Goal: Information Seeking & Learning: Understand process/instructions

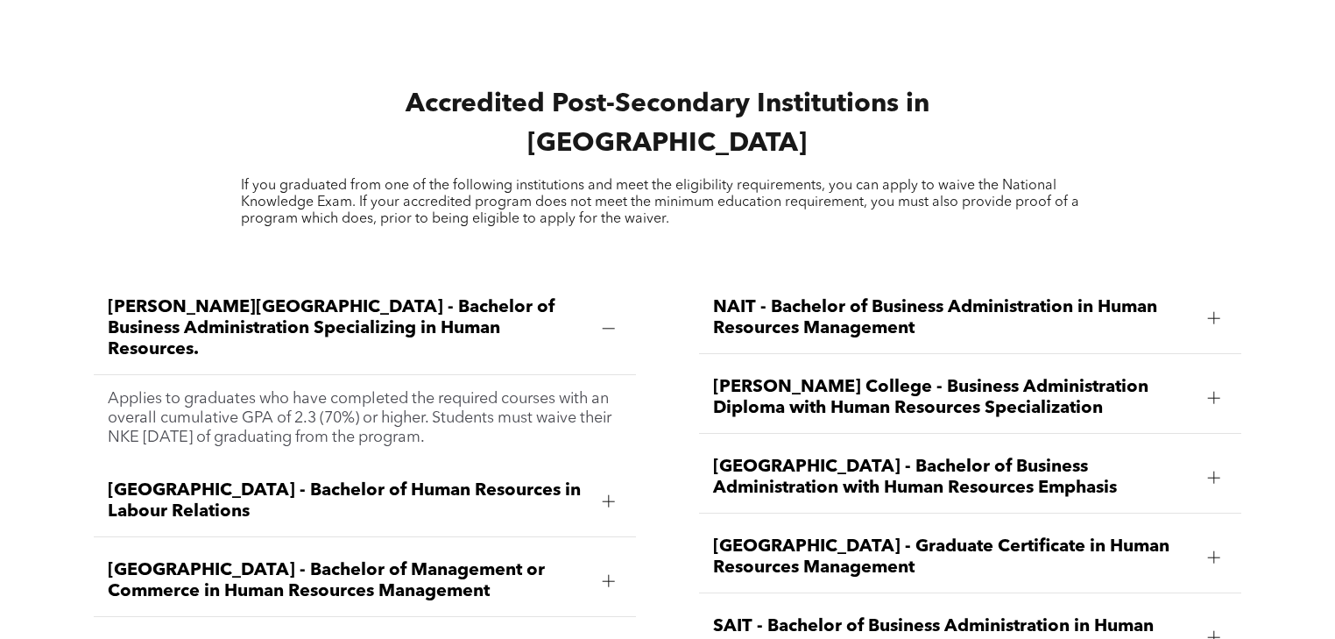
scroll to position [2312, 0]
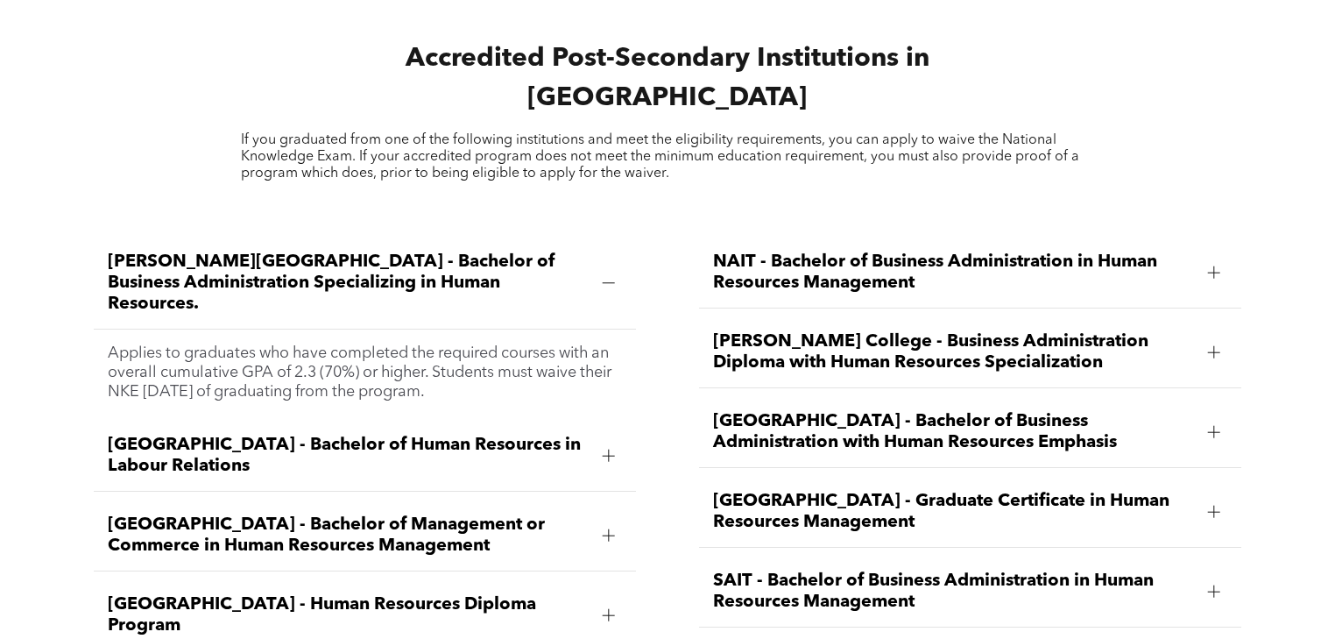
click at [826, 251] on span "NAIT - Bachelor of Business Administration in Human Resources Management" at bounding box center [953, 272] width 480 height 42
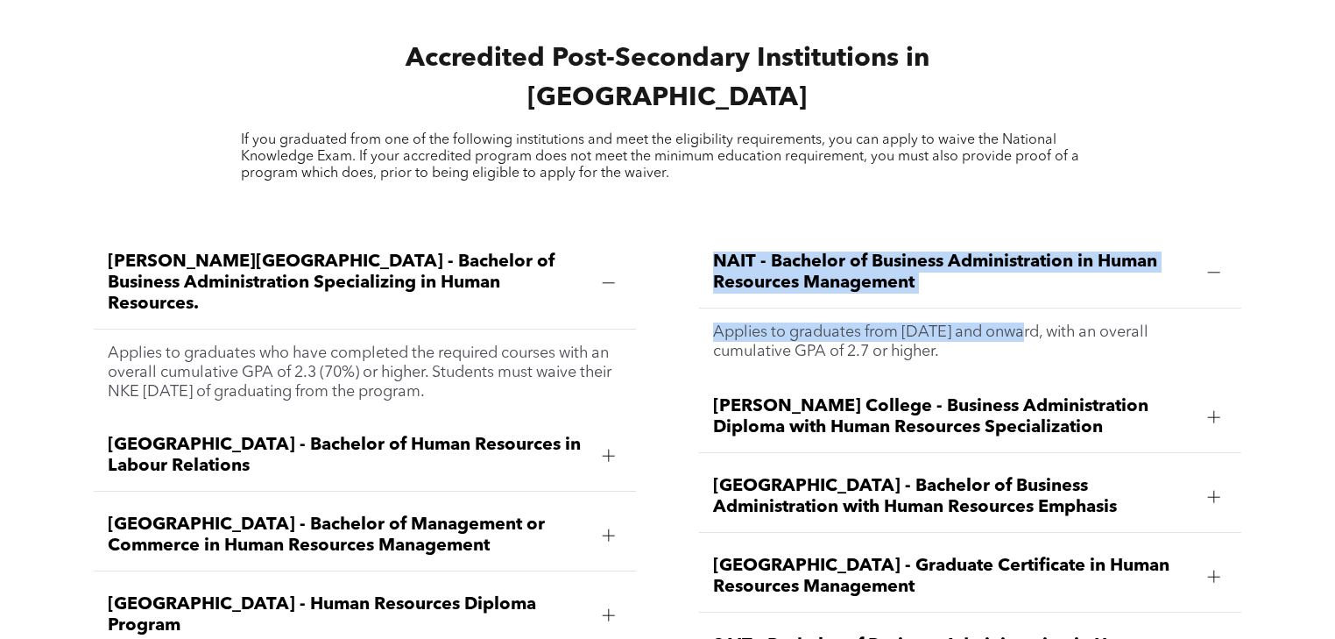
drag, startPoint x: 699, startPoint y: 229, endPoint x: 1016, endPoint y: 307, distance: 326.3
click at [1016, 307] on li "NAIT - Bachelor of Business Administration in Human Resources Management Applie…" at bounding box center [969, 305] width 541 height 136
drag, startPoint x: 890, startPoint y: 279, endPoint x: 735, endPoint y: 236, distance: 161.1
click at [735, 251] on span "NAIT - Bachelor of Business Administration in Human Resources Management" at bounding box center [953, 272] width 480 height 42
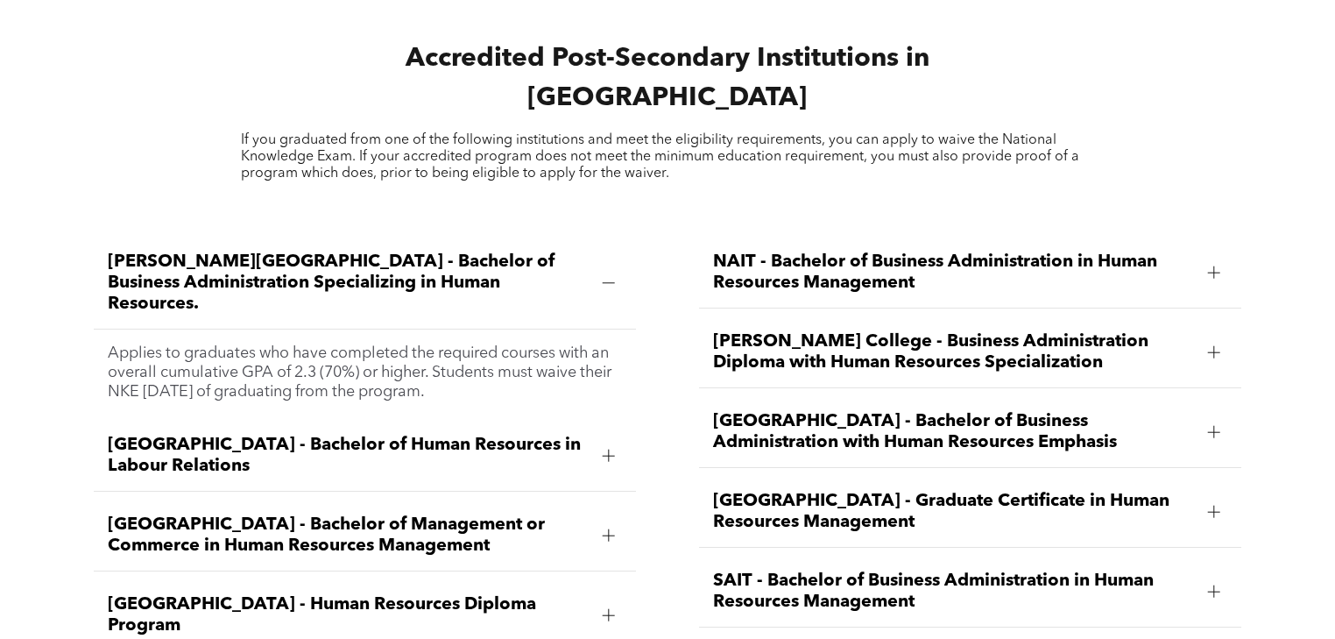
click at [715, 251] on span "NAIT - Bachelor of Business Administration in Human Resources Management" at bounding box center [953, 272] width 480 height 42
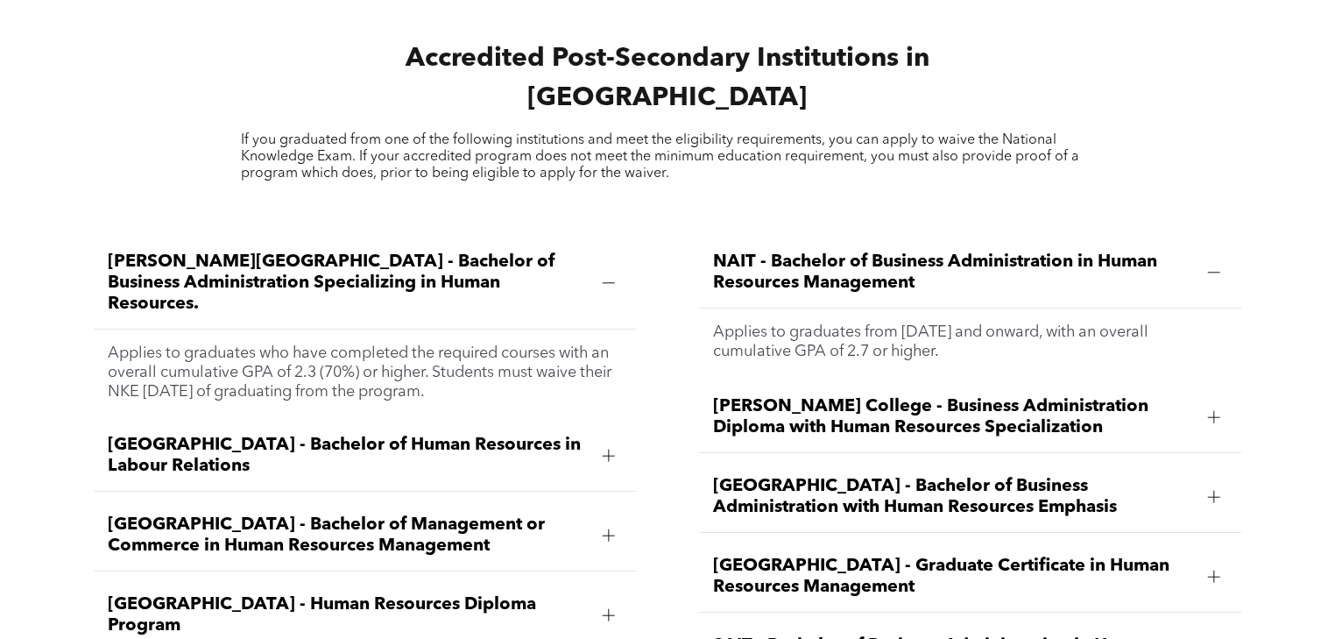
drag, startPoint x: 716, startPoint y: 222, endPoint x: 1009, endPoint y: 330, distance: 312.9
click at [1009, 330] on li "NAIT - Bachelor of Business Administration in Human Resources Management Applie…" at bounding box center [969, 305] width 541 height 136
copy li "NAIT - Bachelor of Business Administration in Human Resources Management Applie…"
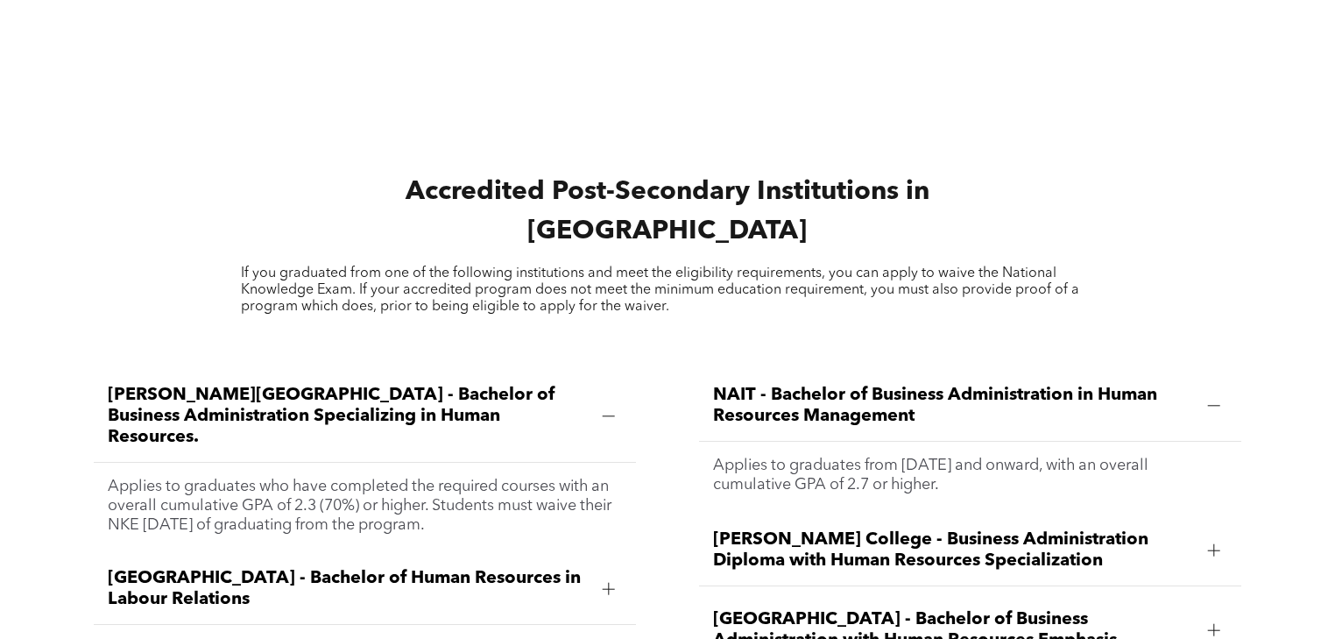
scroll to position [1962, 0]
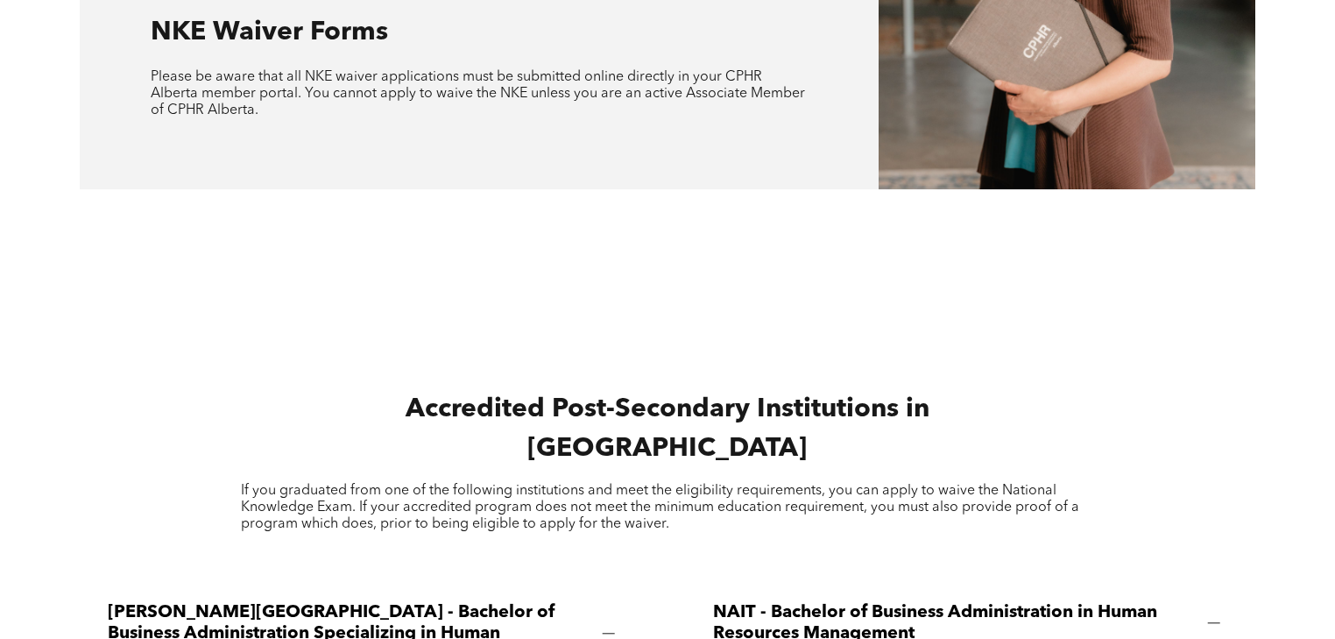
click at [855, 483] on span "If you graduated from one of the following institutions and meet the eligibilit…" at bounding box center [660, 506] width 838 height 47
drag, startPoint x: 829, startPoint y: 461, endPoint x: 352, endPoint y: 478, distance: 476.8
click at [352, 483] on span "If you graduated from one of the following institutions and meet the eligibilit…" at bounding box center [660, 506] width 838 height 47
drag, startPoint x: 343, startPoint y: 477, endPoint x: 268, endPoint y: 413, distance: 98.8
click at [268, 413] on div "Accredited Post-Secondary Institutions in [GEOGRAPHIC_DATA] If you graduated fr…" at bounding box center [667, 461] width 1175 height 171
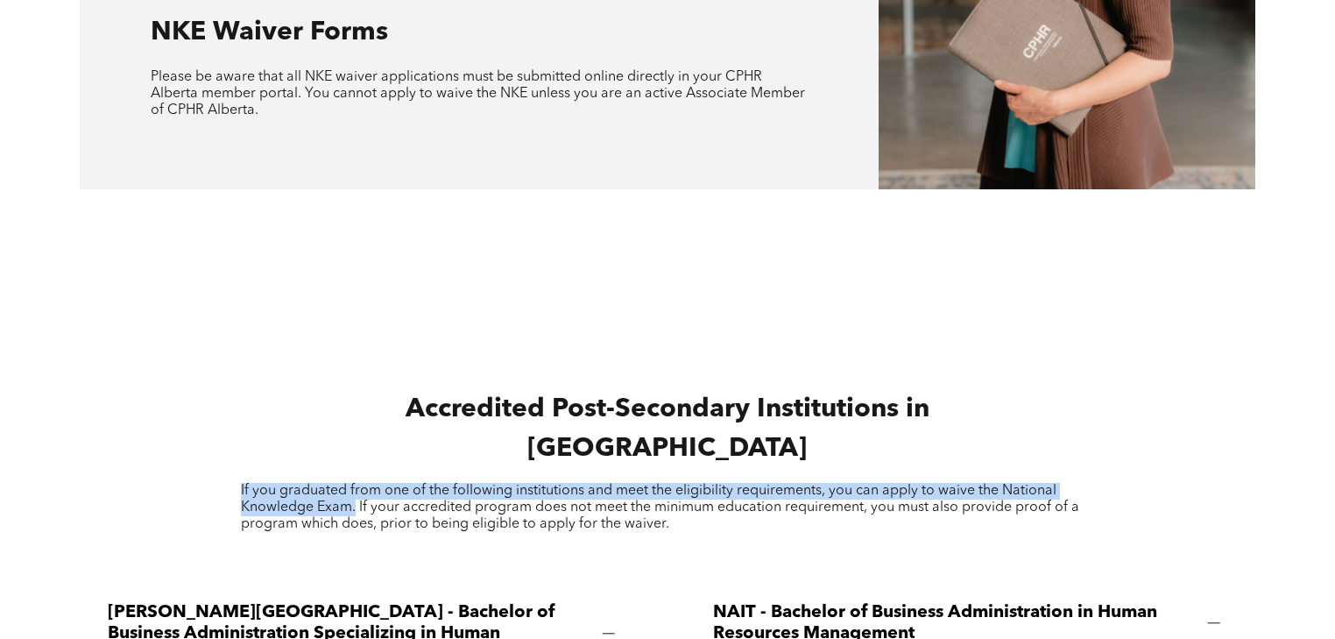
drag, startPoint x: 238, startPoint y: 457, endPoint x: 354, endPoint y: 477, distance: 117.4
click at [354, 477] on div "Accredited Post-Secondary Institutions in [GEOGRAPHIC_DATA] If you graduated fr…" at bounding box center [667, 461] width 1175 height 171
copy span "If you graduated from one of the following institutions and meet the eligibilit…"
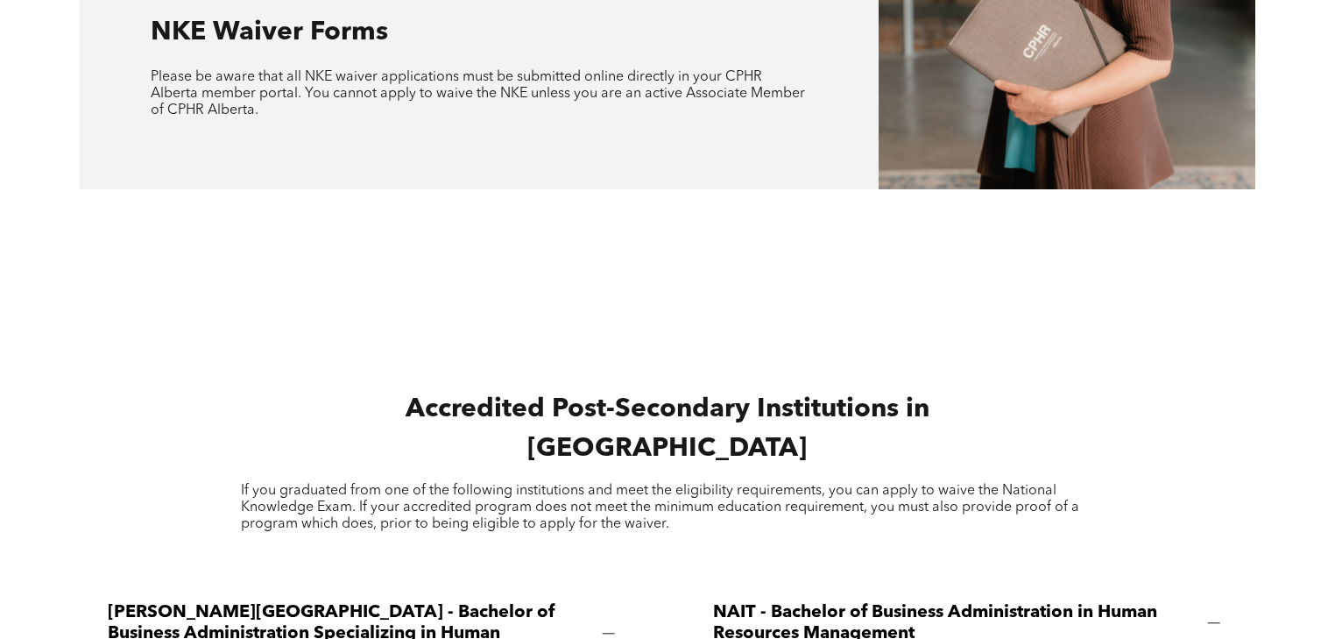
click at [838, 483] on span "If you graduated from one of the following institutions and meet the eligibilit…" at bounding box center [660, 506] width 838 height 47
drag, startPoint x: 829, startPoint y: 463, endPoint x: 347, endPoint y: 477, distance: 481.9
click at [347, 483] on span "If you graduated from one of the following institutions and meet the eligibilit…" at bounding box center [660, 506] width 838 height 47
copy span "you can apply to waive the National Knowledge Exam"
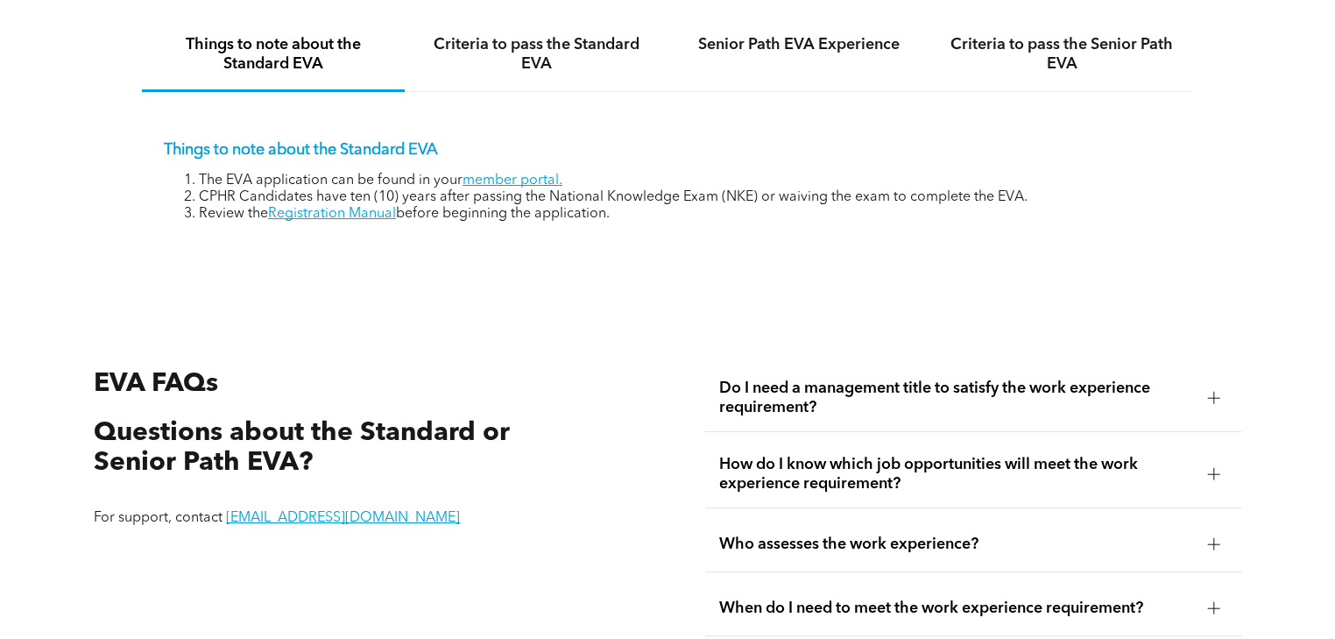
scroll to position [2593, 0]
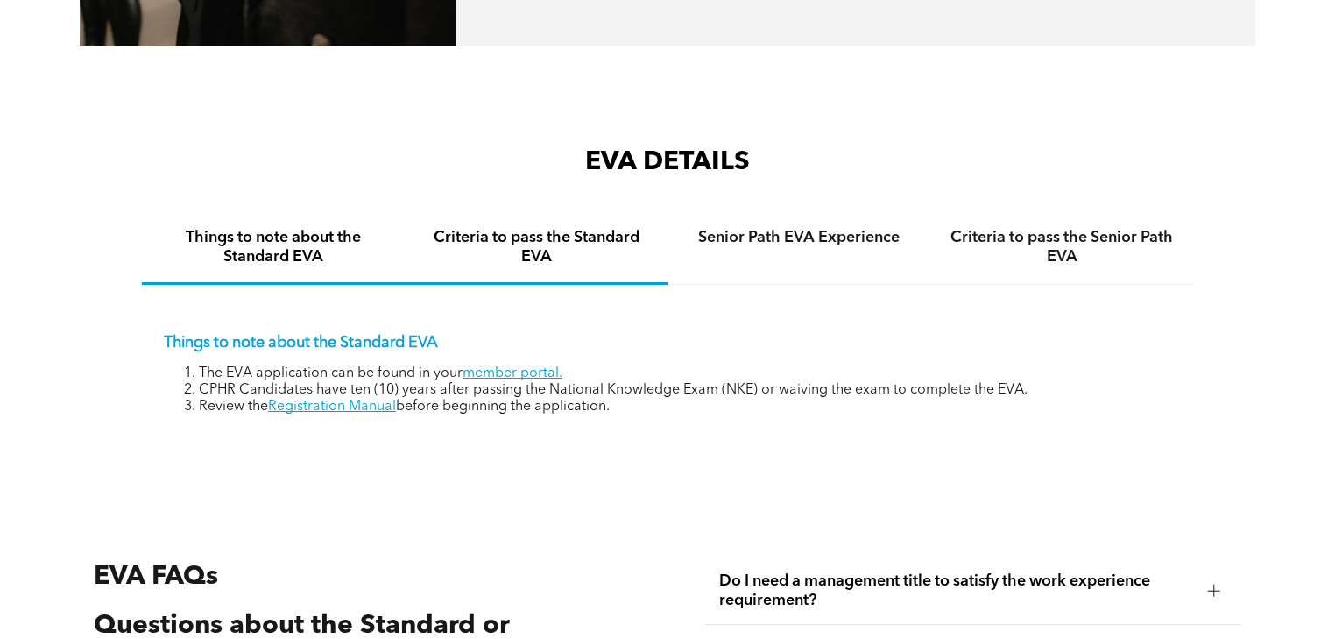
click at [512, 266] on h4 "Criteria to pass the Standard EVA" at bounding box center [535, 247] width 231 height 39
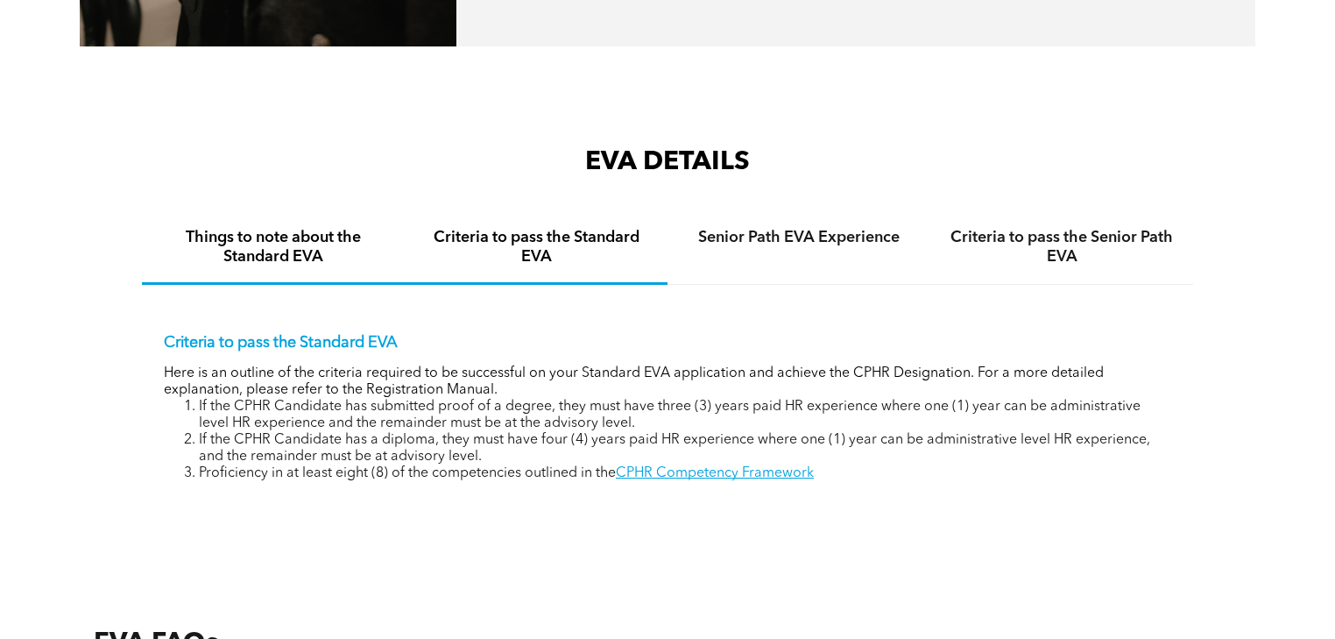
click at [338, 250] on h4 "Things to note about the Standard EVA" at bounding box center [273, 247] width 231 height 39
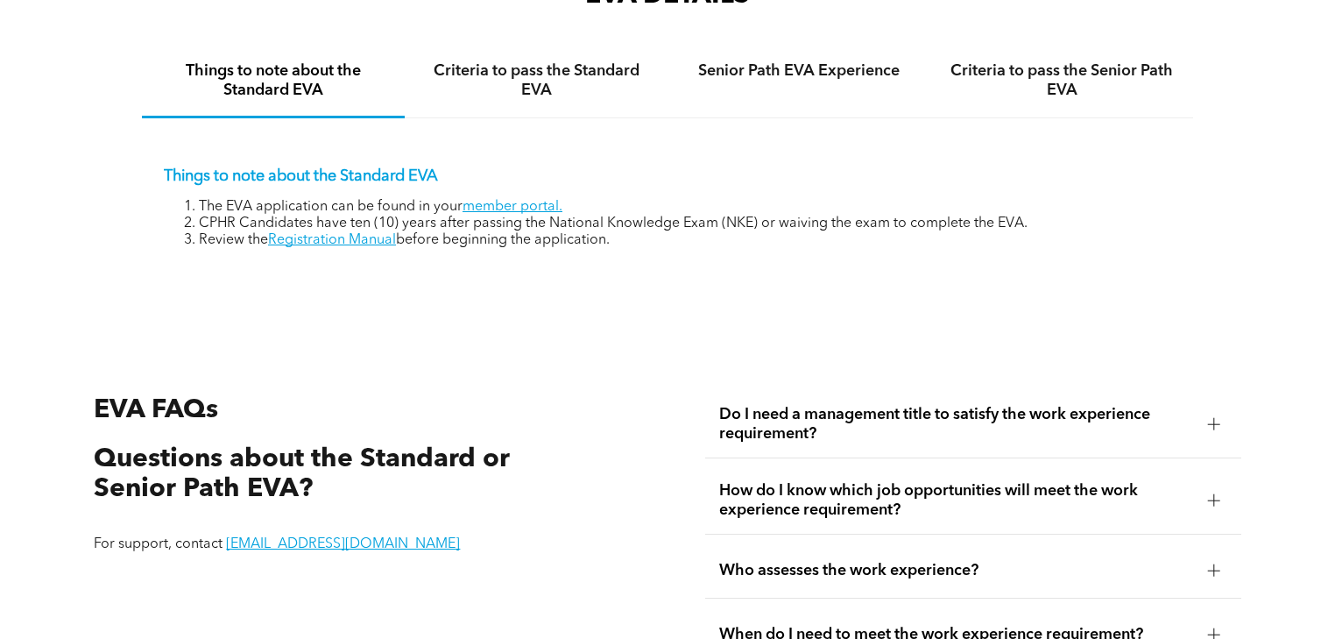
scroll to position [2873, 0]
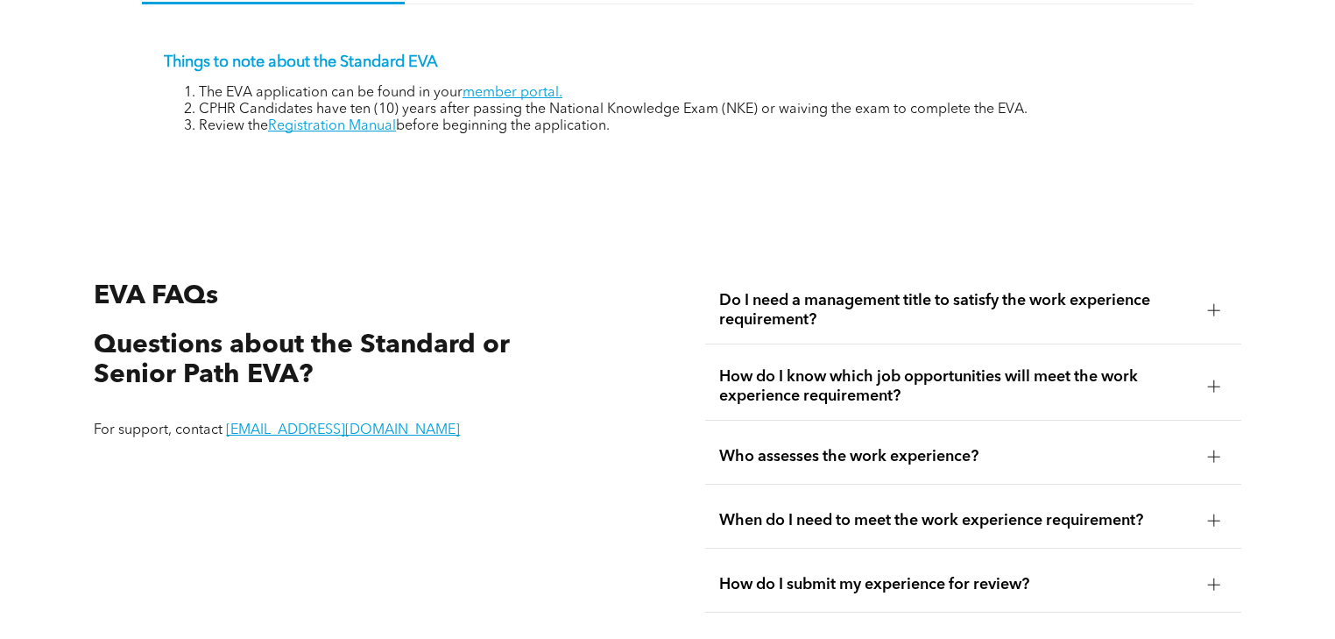
click at [813, 328] on span "Do I need a management title to satisfy the work experience requirement?" at bounding box center [956, 310] width 475 height 39
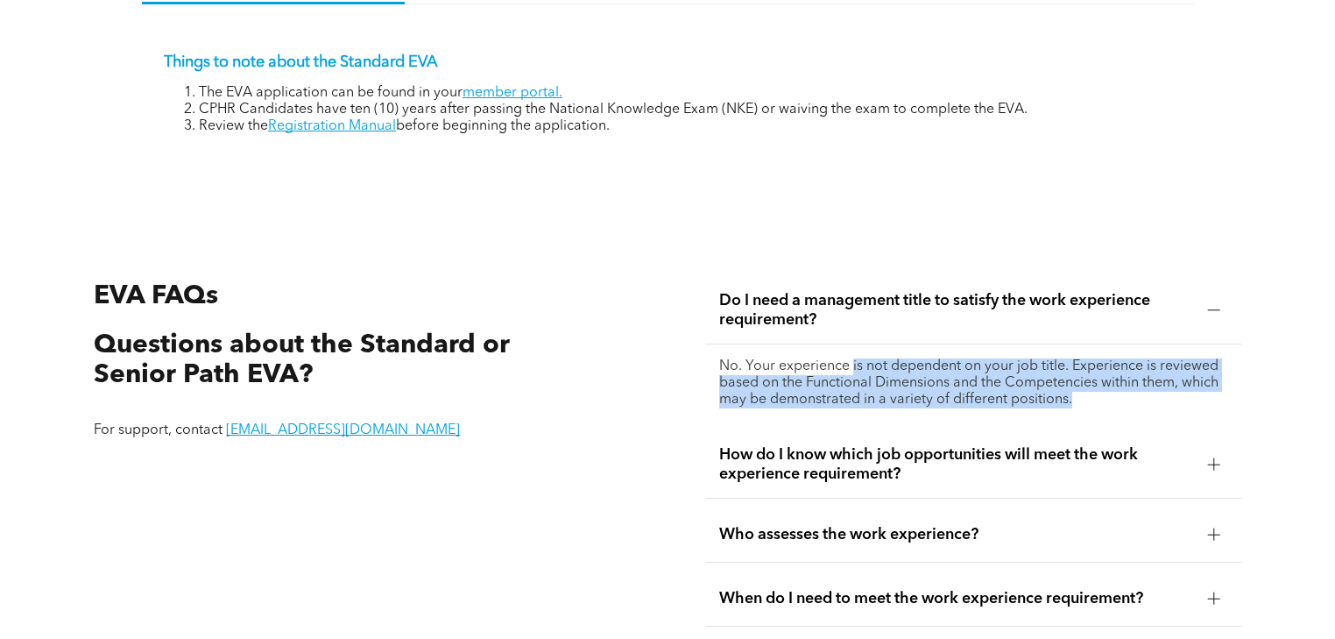
drag, startPoint x: 851, startPoint y: 366, endPoint x: 1091, endPoint y: 409, distance: 243.8
click at [1091, 408] on p "No. Your experience is not dependent on your job title. Experience is reviewed …" at bounding box center [973, 383] width 508 height 50
copy p "is not dependent on your job title. Experience is reviewed based on the Functio…"
